Goal: Task Accomplishment & Management: Use online tool/utility

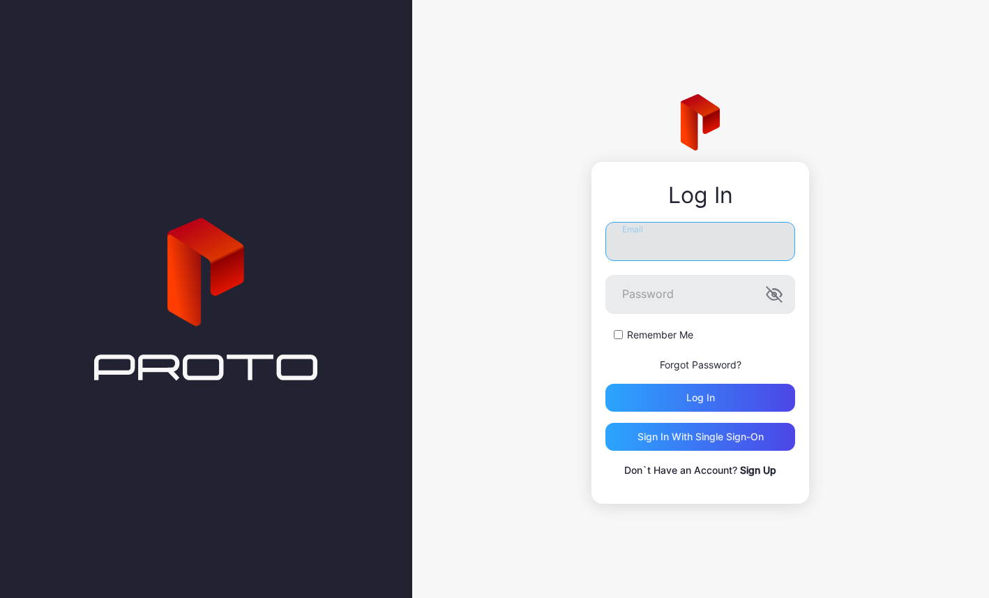
click at [653, 243] on input "Email" at bounding box center [700, 241] width 190 height 39
type input "**********"
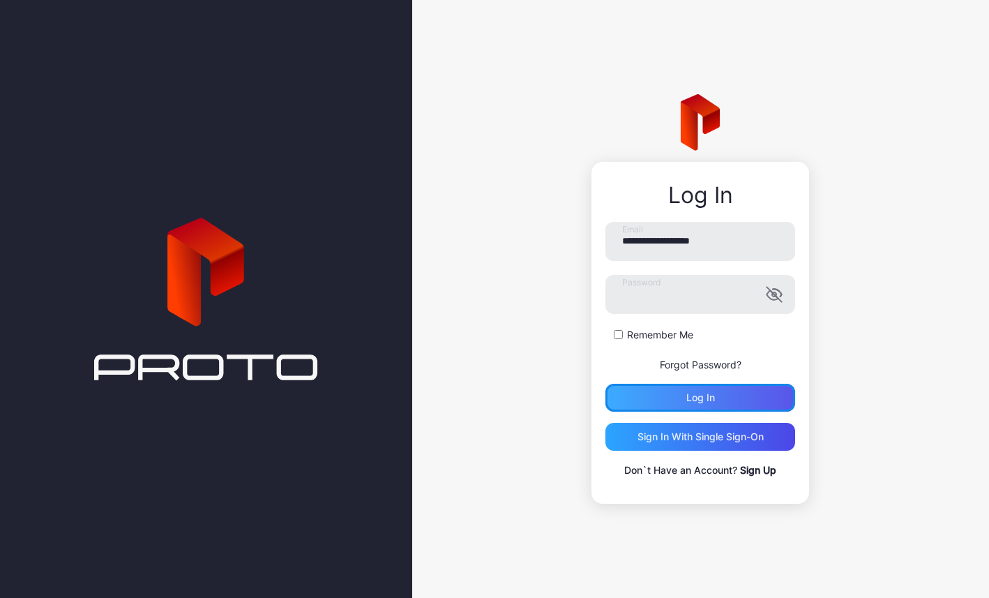
click at [638, 402] on div "Log in" at bounding box center [700, 397] width 190 height 28
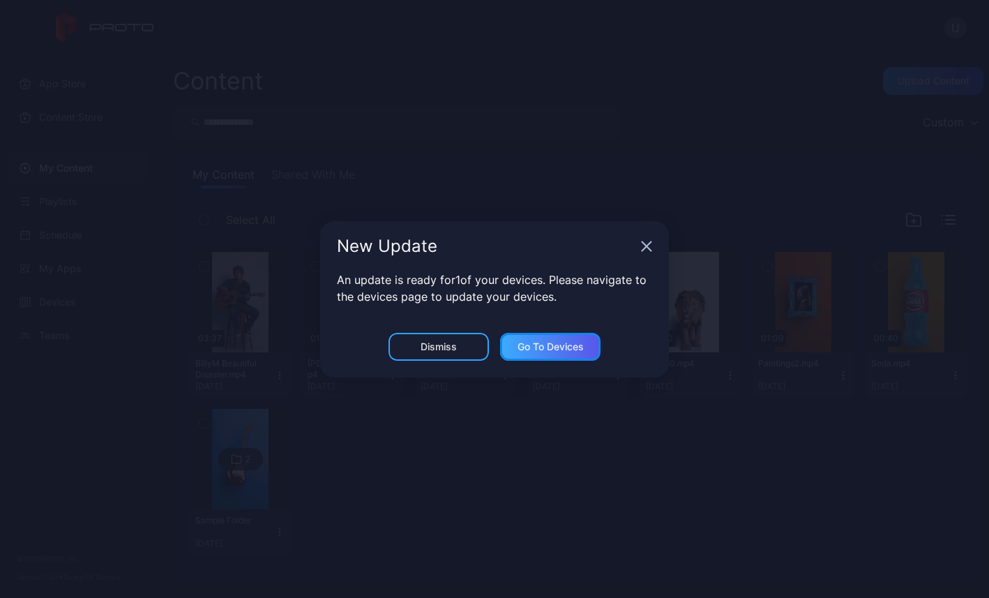
click at [534, 347] on div "Go to devices" at bounding box center [550, 346] width 66 height 11
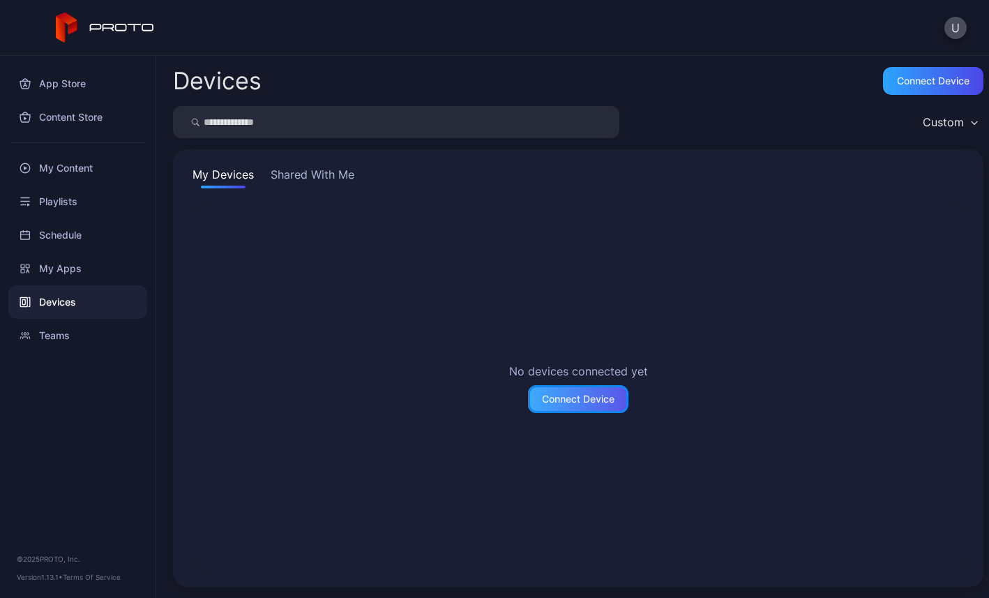
click at [553, 396] on div "Connect Device" at bounding box center [578, 398] width 73 height 11
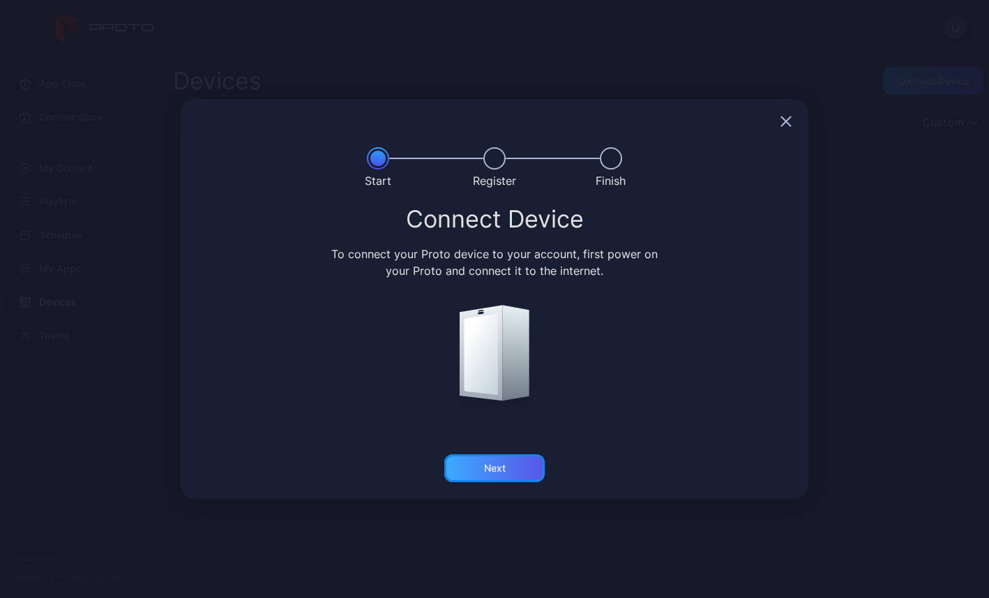
click at [505, 473] on div "Next" at bounding box center [495, 467] width 22 height 11
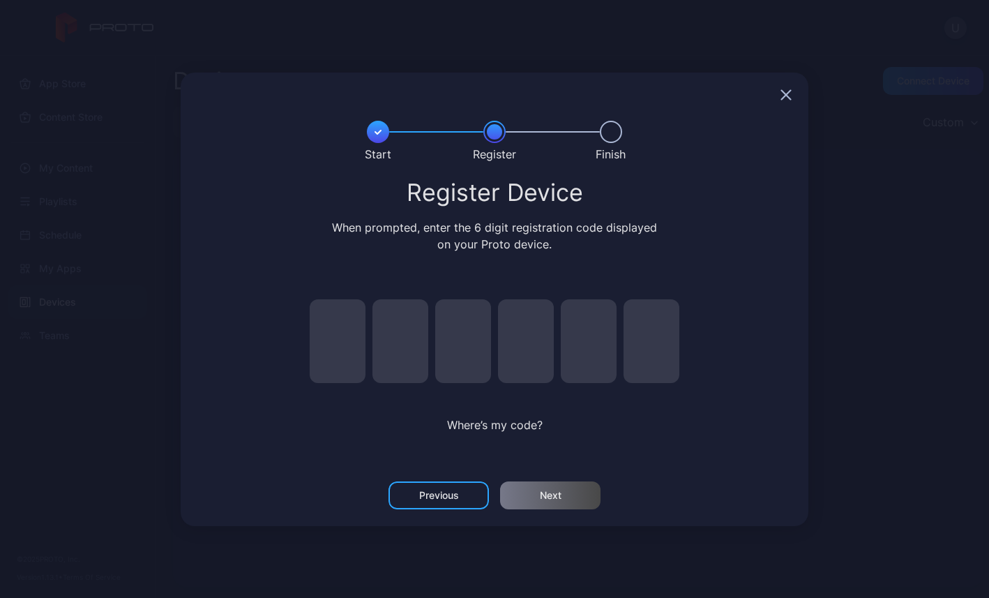
click at [788, 89] on icon "button" at bounding box center [785, 94] width 11 height 11
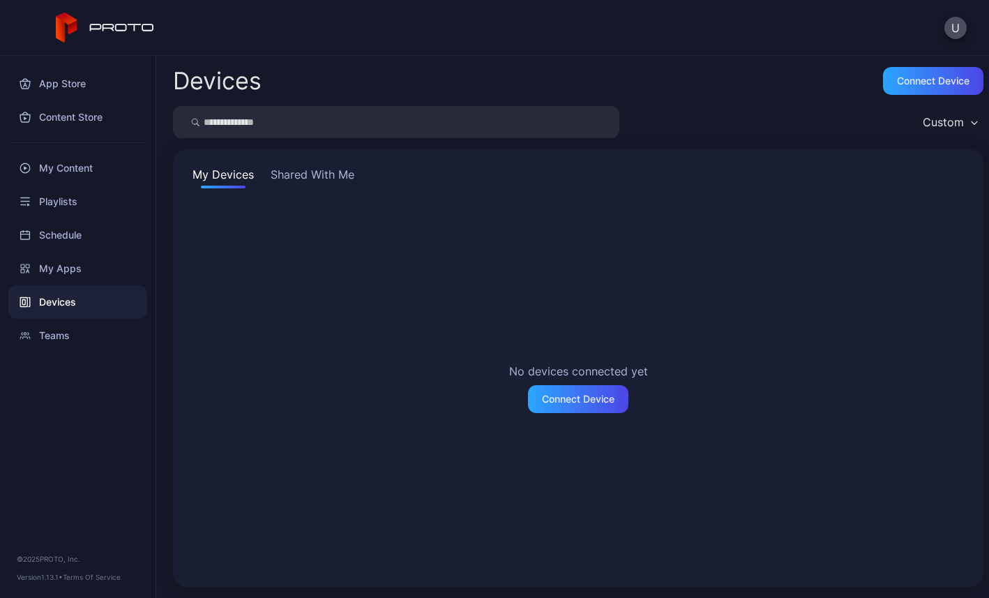
click at [321, 178] on button "Shared With Me" at bounding box center [312, 177] width 89 height 22
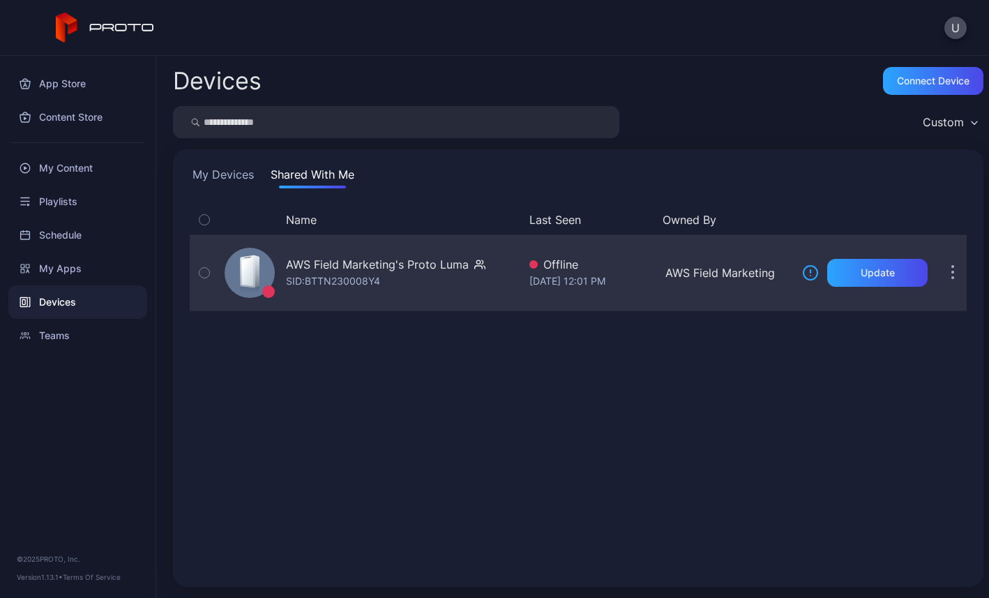
click at [367, 273] on div "SID: BTTN230008Y4" at bounding box center [333, 281] width 94 height 17
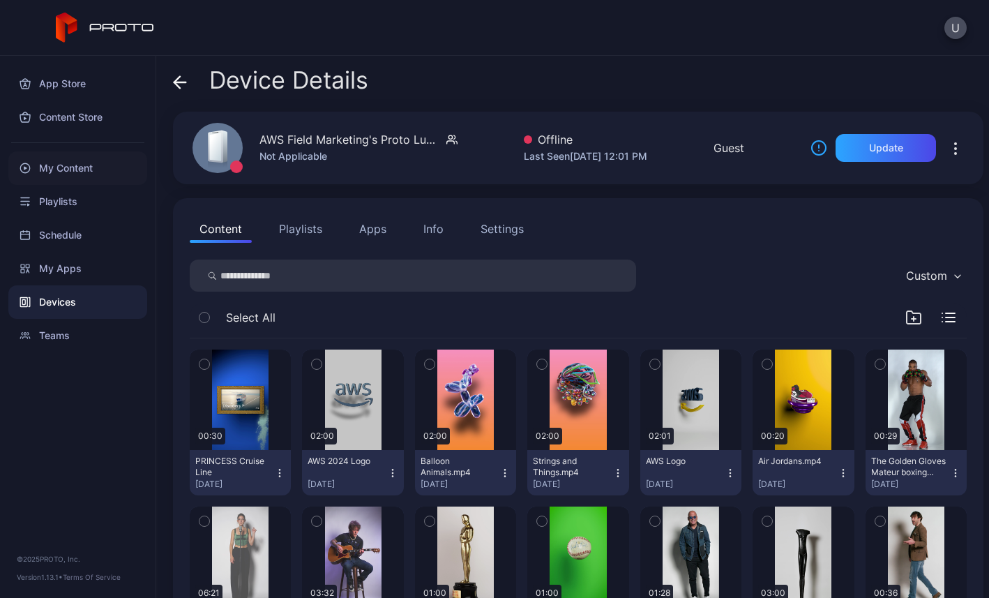
click at [77, 172] on div "My Content" at bounding box center [77, 167] width 139 height 33
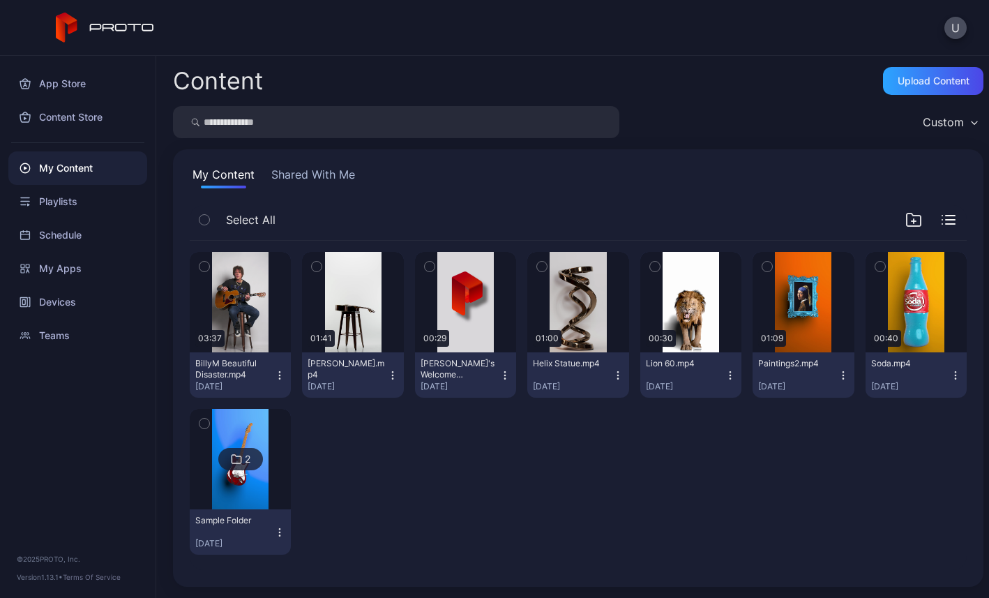
click at [305, 172] on button "Shared With Me" at bounding box center [312, 177] width 89 height 22
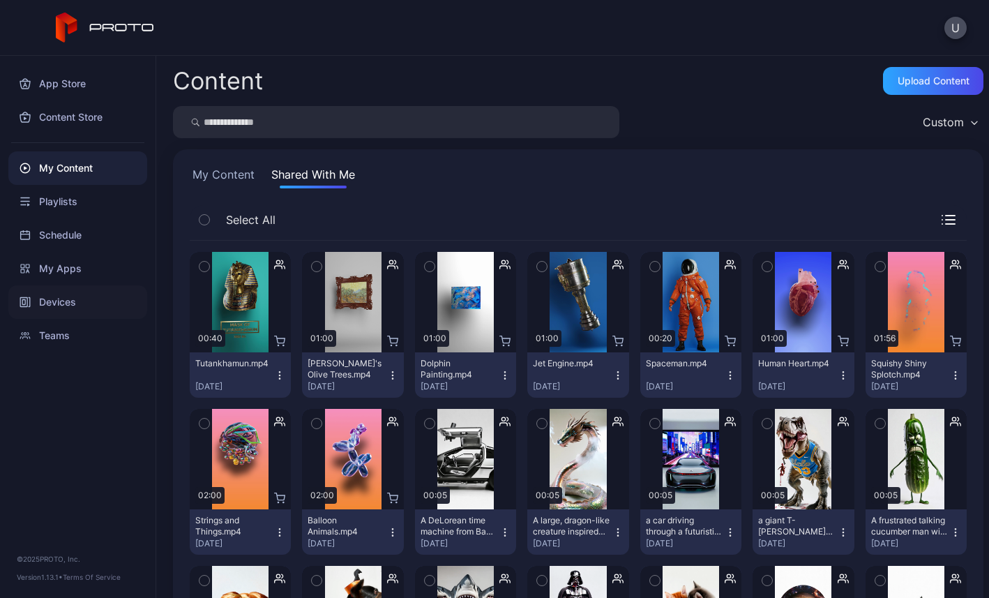
click at [69, 309] on div "Devices" at bounding box center [77, 301] width 139 height 33
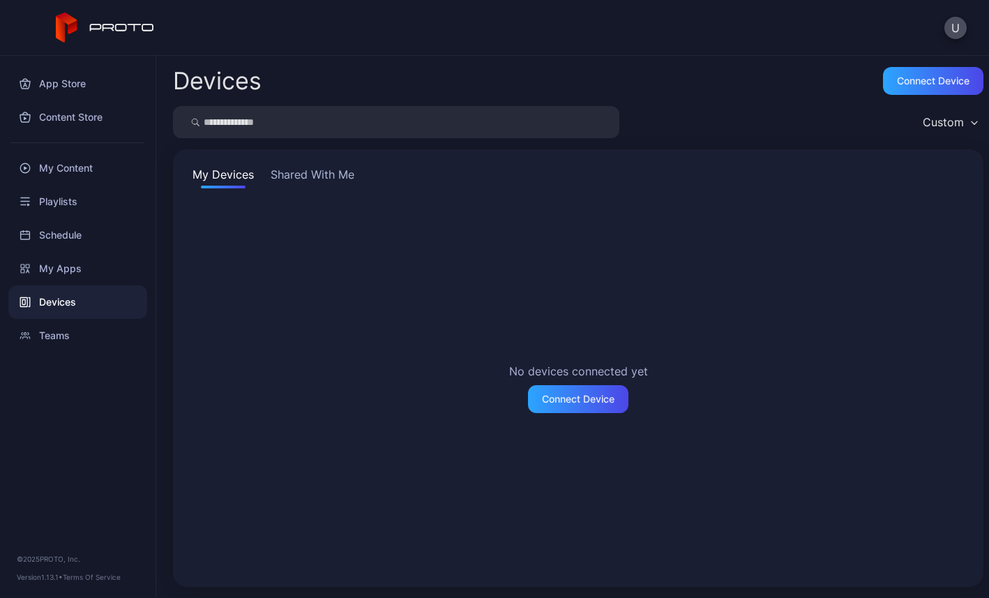
click at [313, 179] on button "Shared With Me" at bounding box center [312, 177] width 89 height 22
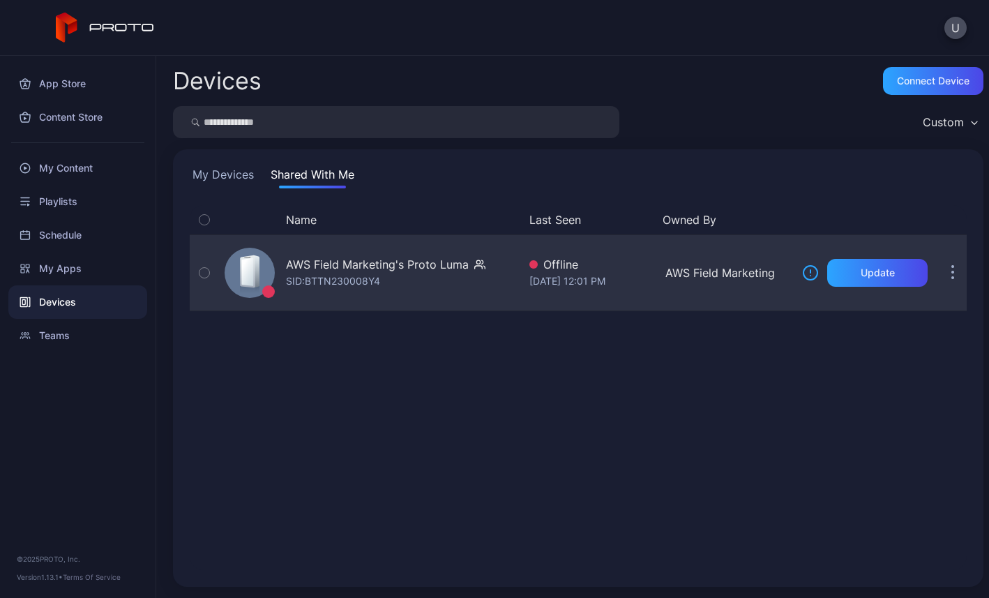
click at [202, 274] on icon "button" at bounding box center [204, 272] width 10 height 15
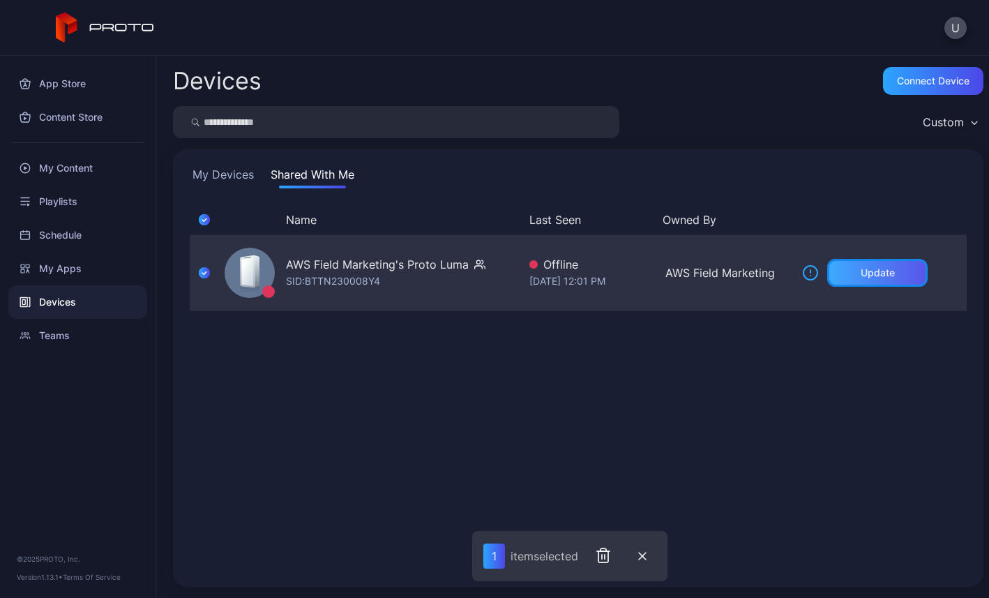
click at [841, 260] on div "Update" at bounding box center [877, 273] width 100 height 28
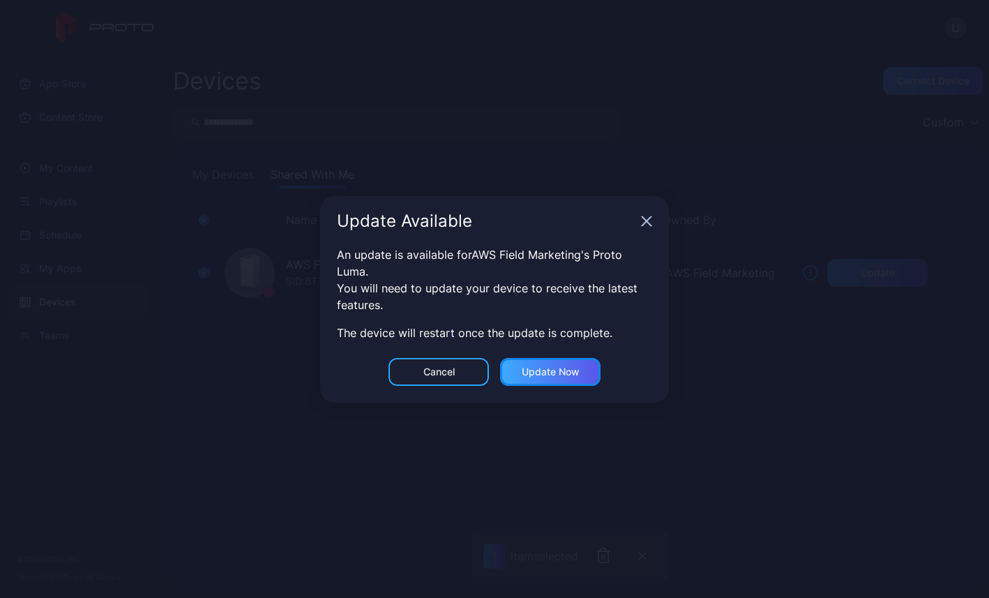
click at [556, 369] on div "Update now" at bounding box center [551, 371] width 58 height 11
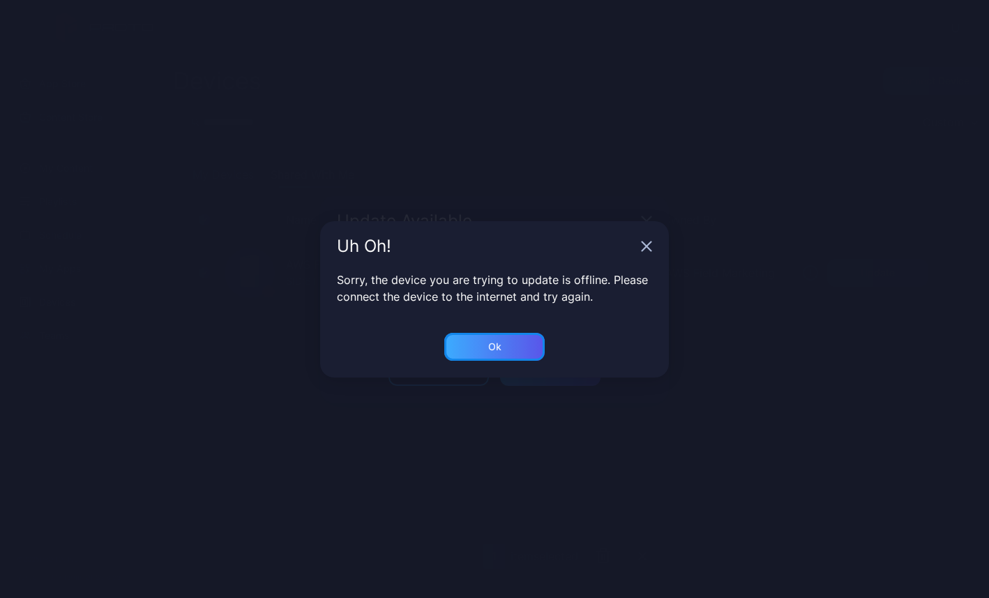
click at [504, 351] on div "Ok" at bounding box center [494, 347] width 100 height 28
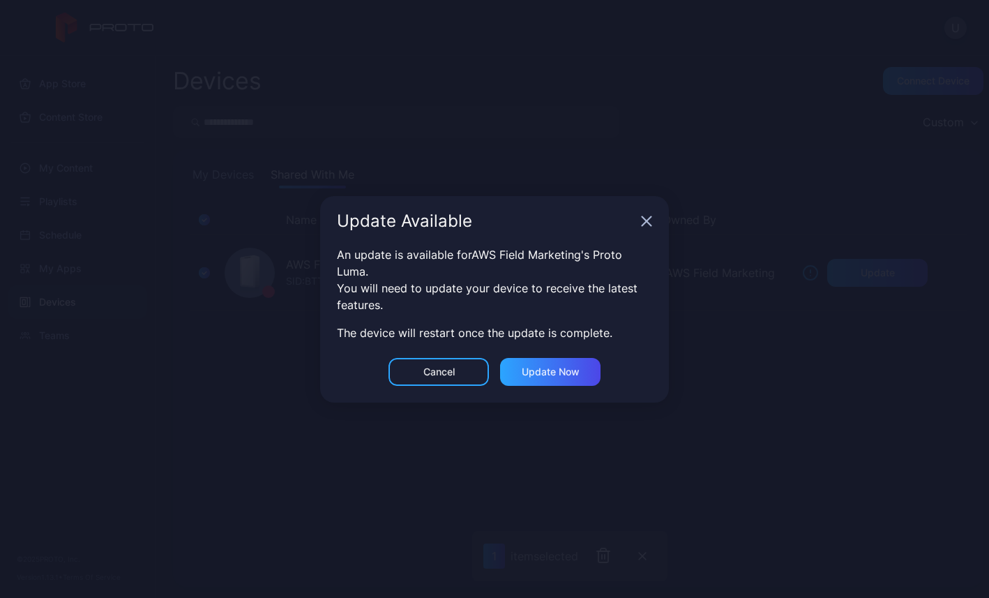
click at [647, 225] on icon "button" at bounding box center [646, 220] width 11 height 11
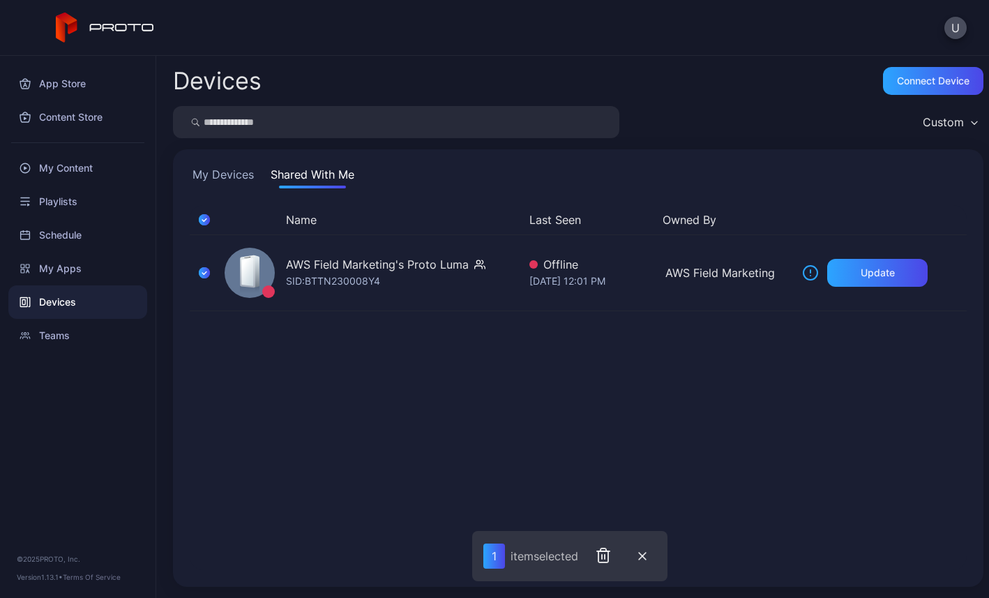
click at [225, 181] on button "My Devices" at bounding box center [223, 177] width 67 height 22
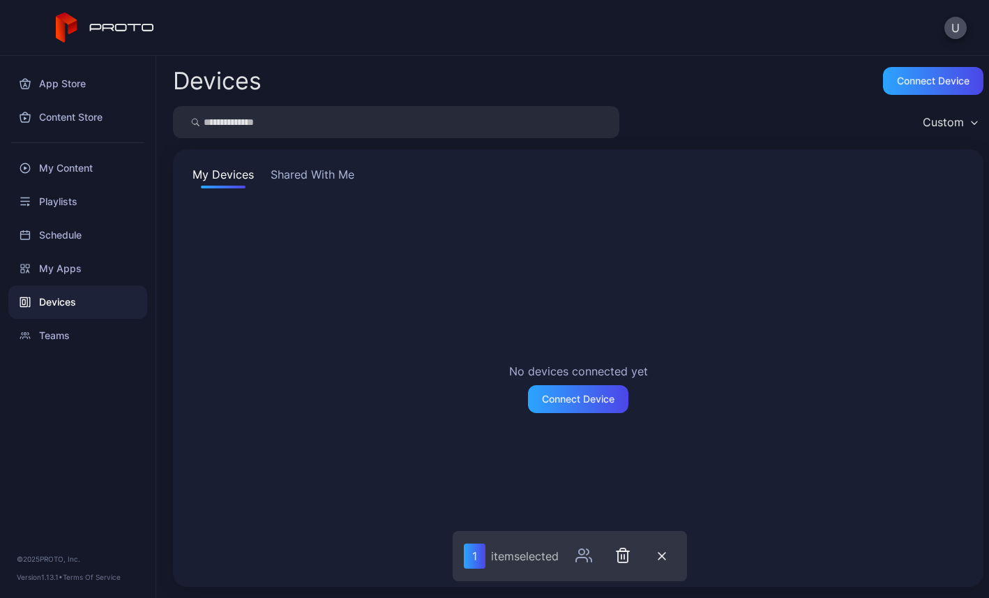
click at [311, 180] on button "Shared With Me" at bounding box center [312, 177] width 89 height 22
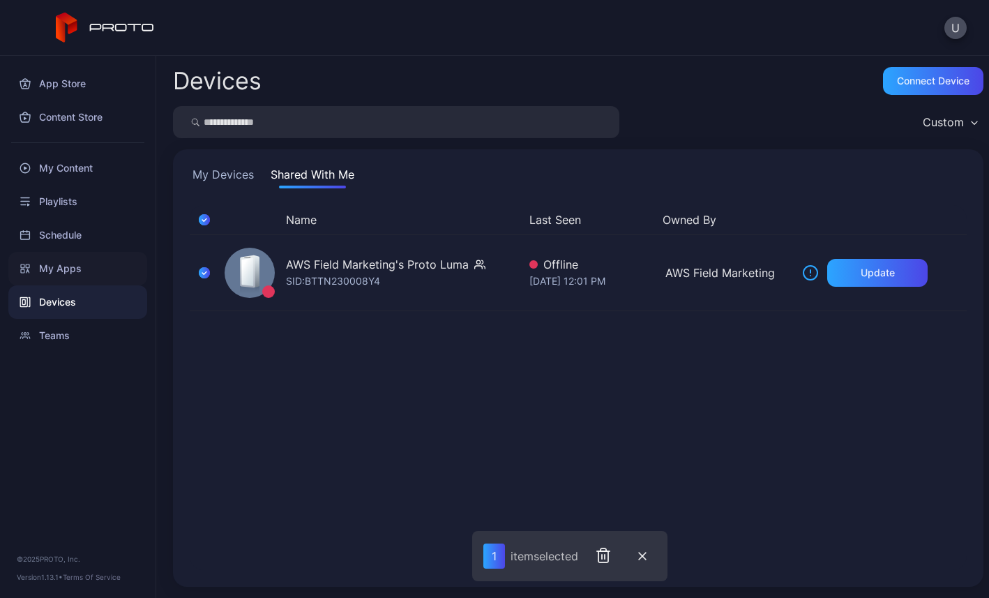
click at [70, 263] on div "My Apps" at bounding box center [77, 268] width 139 height 33
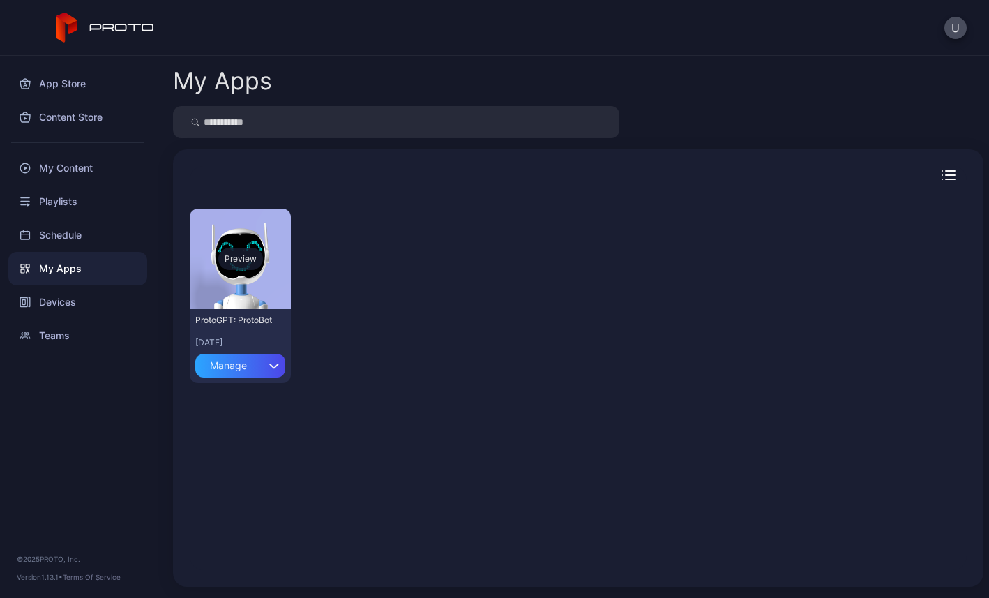
click at [250, 259] on div "Preview" at bounding box center [240, 259] width 45 height 22
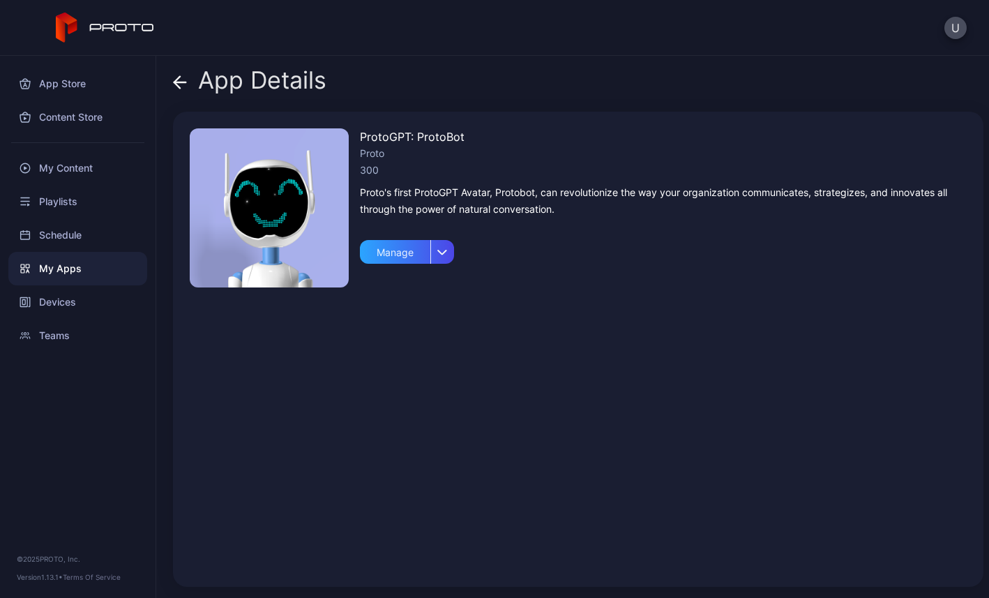
click at [300, 240] on img at bounding box center [269, 207] width 159 height 159
click at [443, 252] on icon "button" at bounding box center [443, 252] width 8 height 4
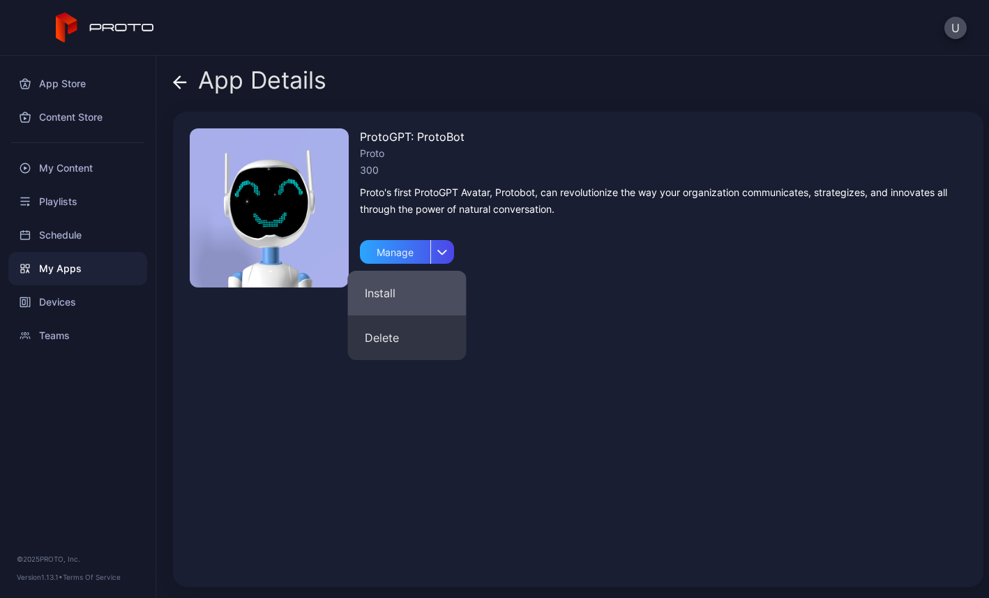
click at [415, 282] on button "Install" at bounding box center [407, 293] width 119 height 45
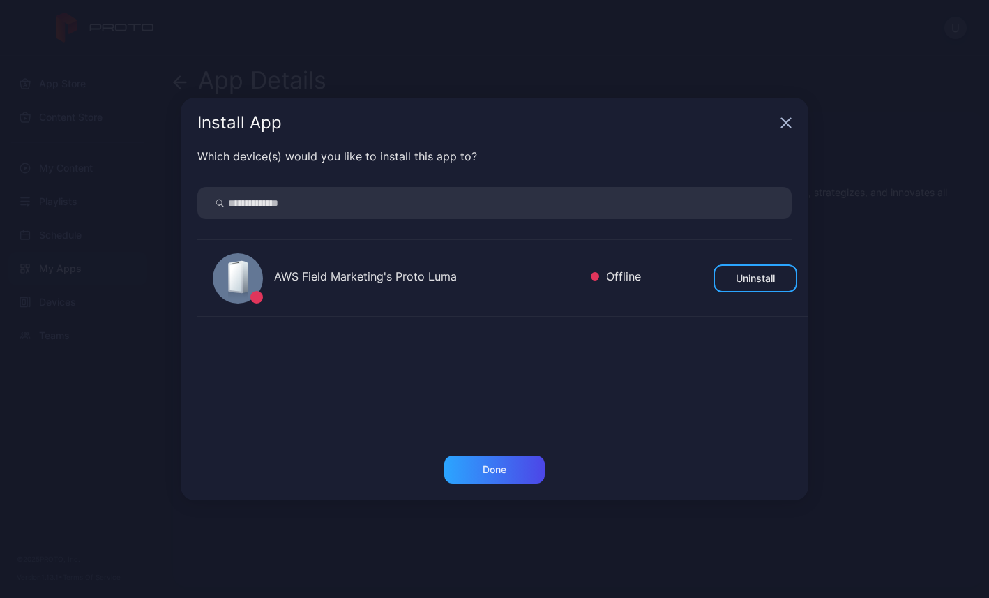
click at [482, 451] on div "Which device(s) would you like to install this app to? AWS Field Marketing's Pr…" at bounding box center [495, 301] width 628 height 307
click at [472, 457] on div "Done" at bounding box center [494, 469] width 100 height 28
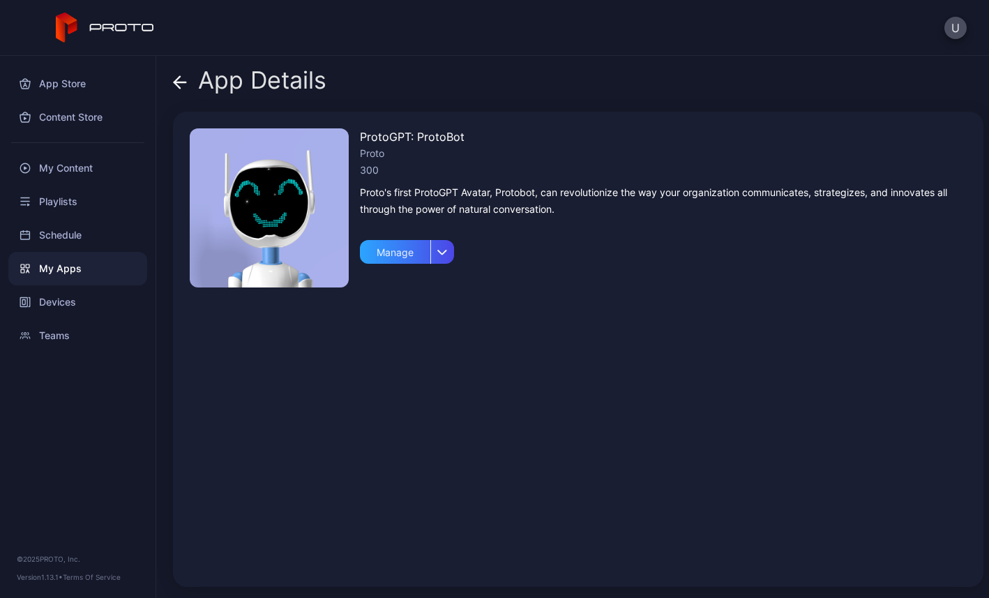
click at [284, 269] on img at bounding box center [269, 207] width 159 height 159
click at [66, 162] on div "My Content" at bounding box center [77, 167] width 139 height 33
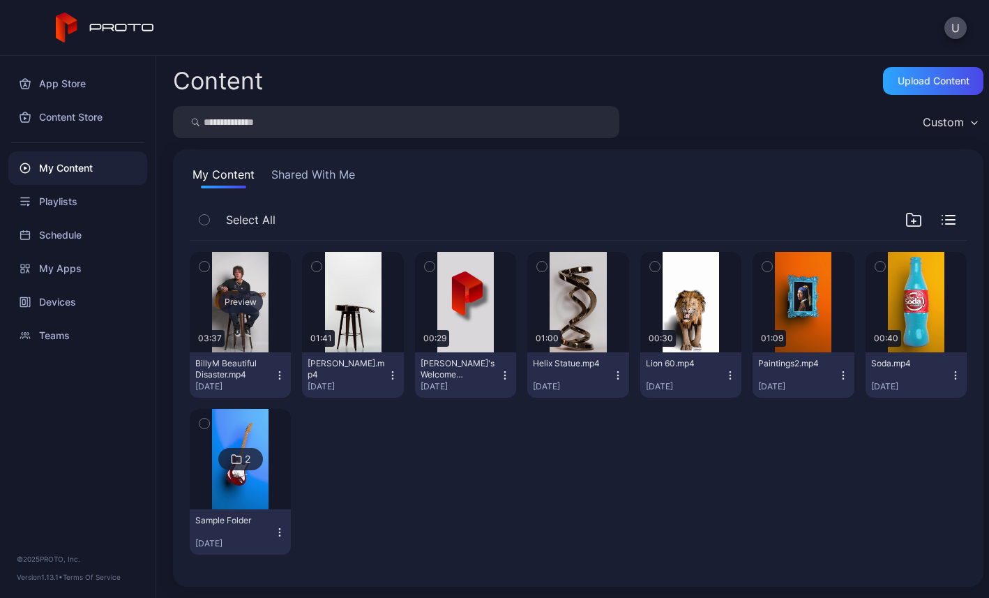
click at [253, 310] on div "Preview" at bounding box center [240, 302] width 45 height 22
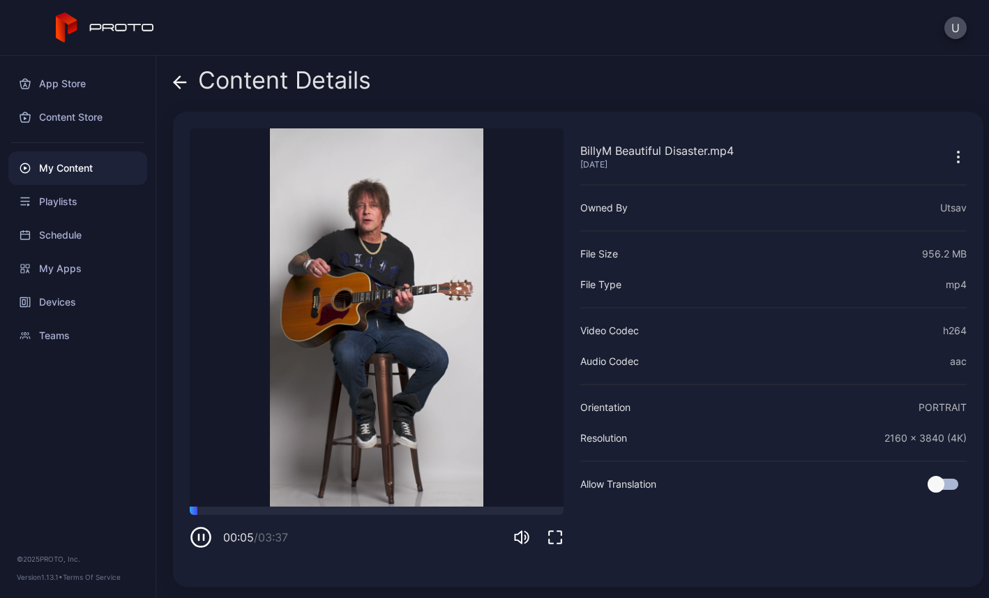
click at [183, 78] on icon at bounding box center [180, 82] width 14 height 14
